Goal: Task Accomplishment & Management: Use online tool/utility

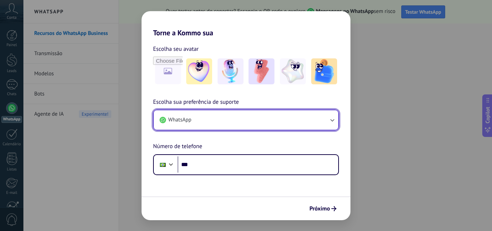
click at [334, 119] on icon "button" at bounding box center [332, 119] width 7 height 7
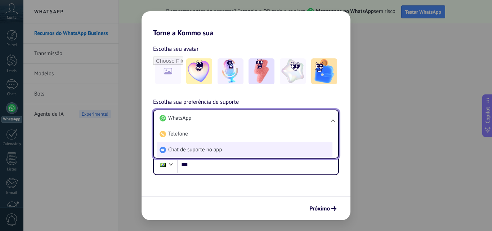
click at [255, 142] on li "Chat de suporte no app" at bounding box center [245, 150] width 176 height 16
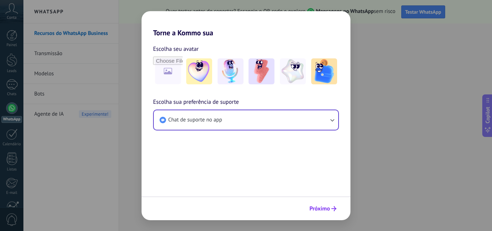
click at [326, 209] on span "Próximo" at bounding box center [319, 208] width 21 height 5
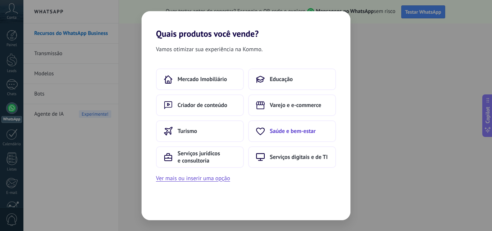
click at [296, 131] on span "Saúde e bem-estar" at bounding box center [293, 131] width 46 height 7
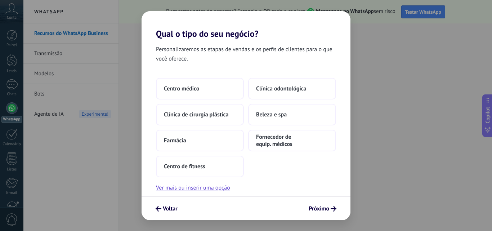
click at [205, 101] on div "Centro médico Clínica odontológica Clínica de cirurgia plástica Beleza e spa Fa…" at bounding box center [246, 127] width 180 height 99
click at [204, 93] on button "Centro médico" at bounding box center [200, 89] width 88 height 22
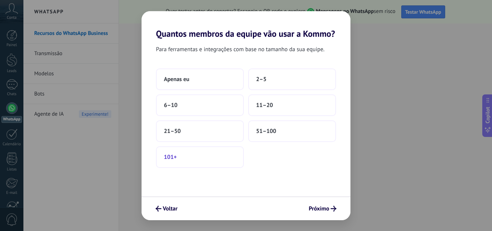
click at [202, 155] on button "101+" at bounding box center [200, 157] width 88 height 22
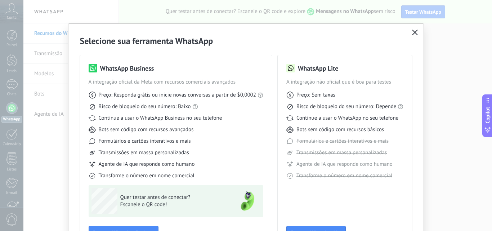
click at [415, 34] on use "button" at bounding box center [415, 32] width 5 height 5
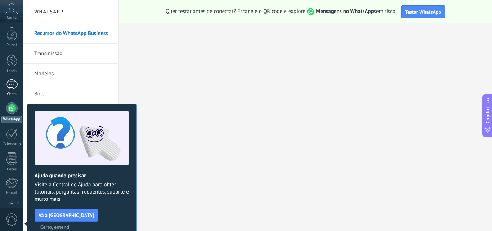
click at [8, 94] on div "Chats" at bounding box center [11, 94] width 21 height 5
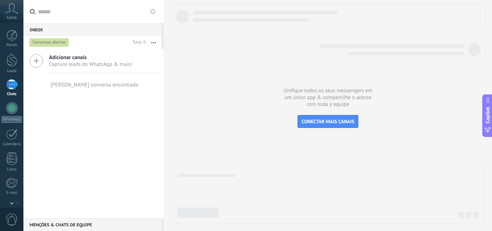
click at [11, 17] on span "Conta" at bounding box center [12, 17] width 10 height 5
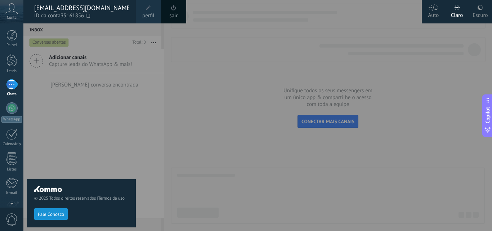
click at [178, 12] on link "sair" at bounding box center [174, 16] width 8 height 8
